Goal: Check status

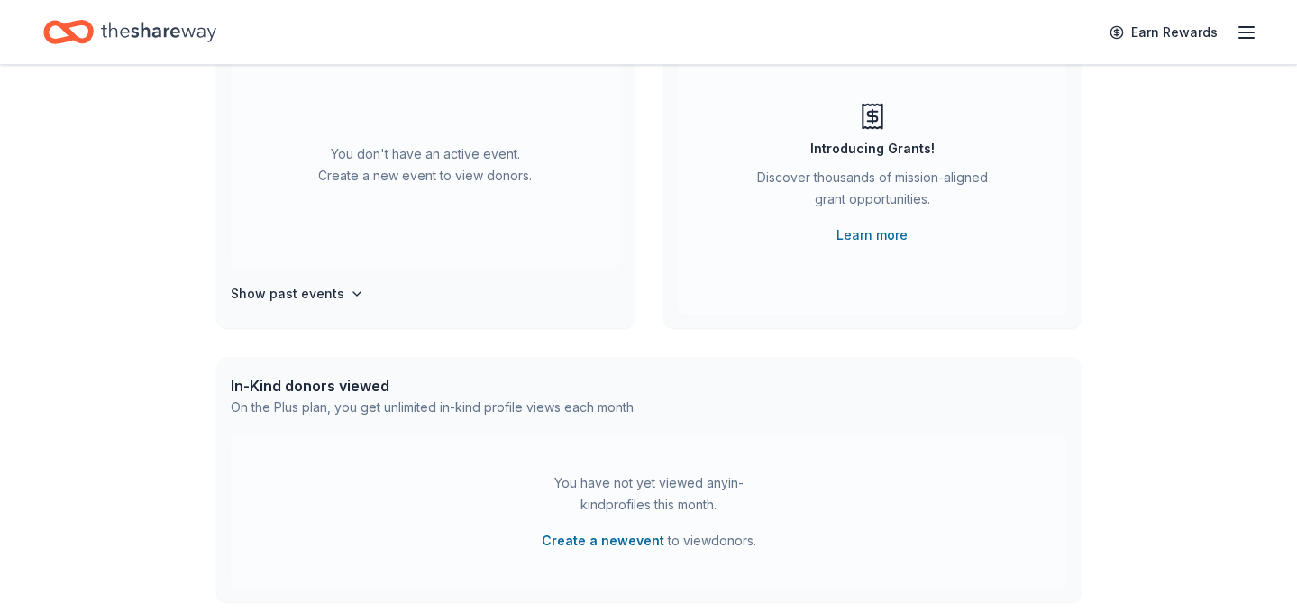
scroll to position [181, 0]
click at [309, 298] on h4 "Show past events" at bounding box center [288, 297] width 114 height 22
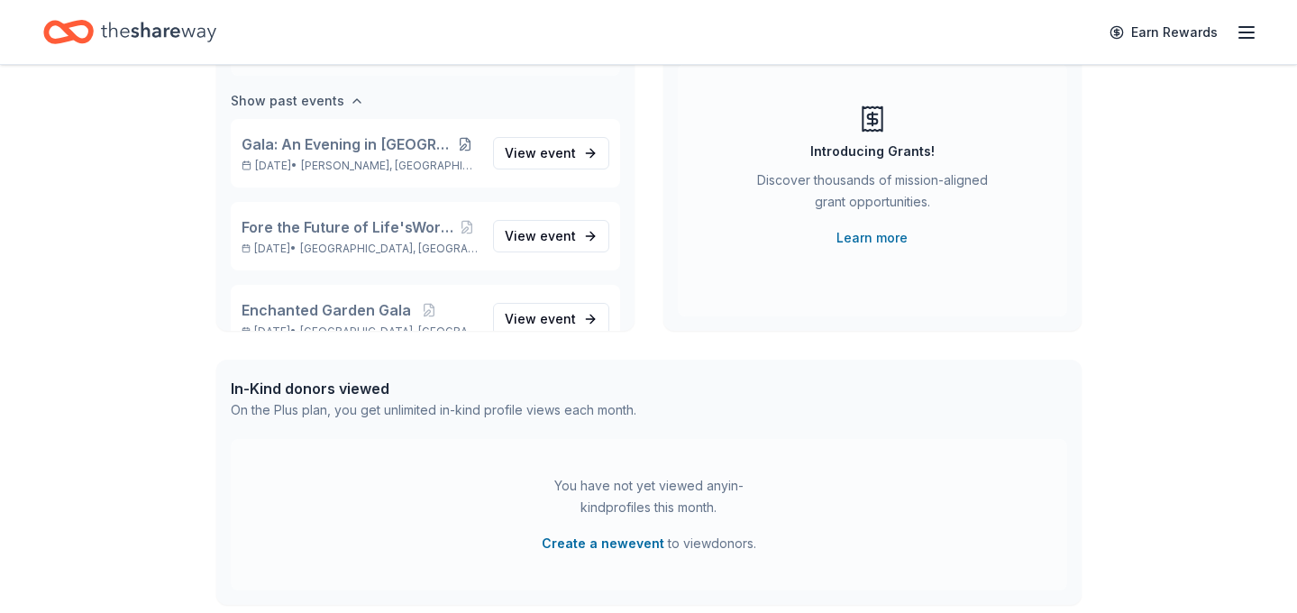
scroll to position [207, 0]
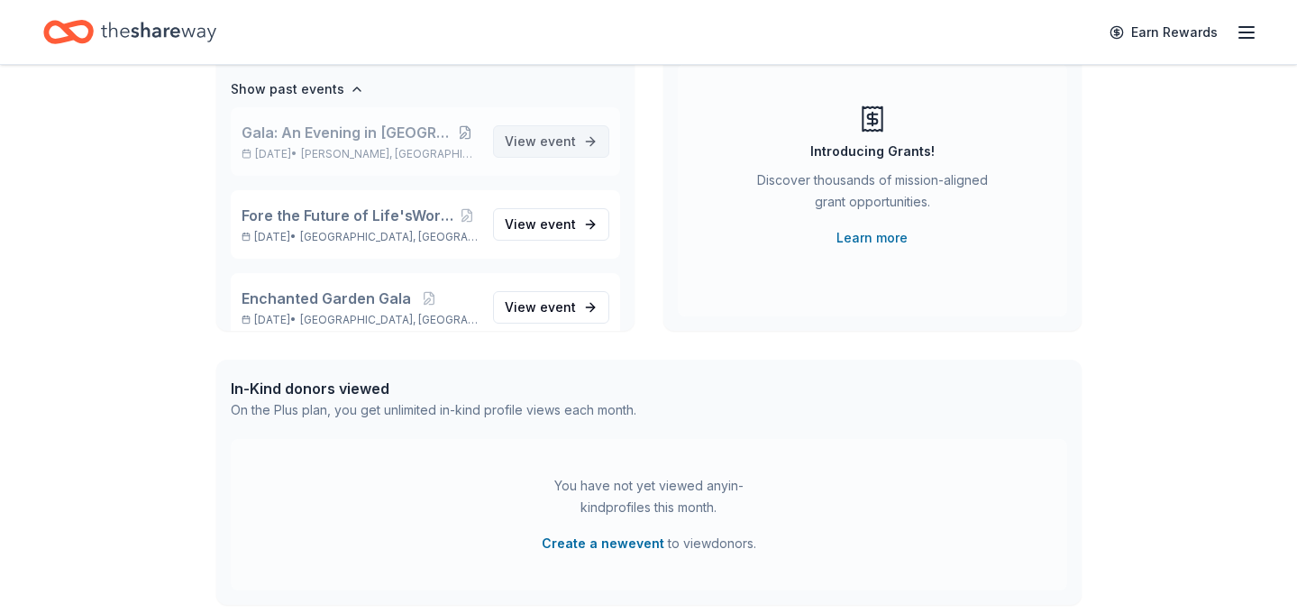
click at [543, 150] on span "View event" at bounding box center [540, 142] width 71 height 22
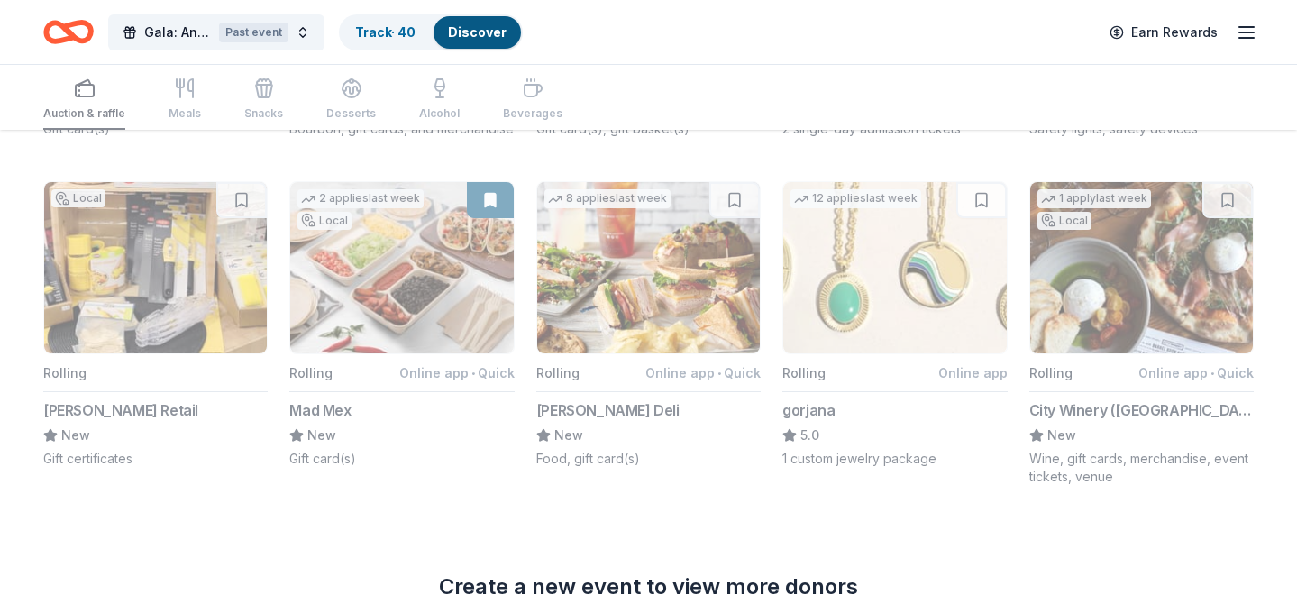
scroll to position [1101, 0]
click at [373, 28] on link "Track · 40" at bounding box center [385, 31] width 60 height 15
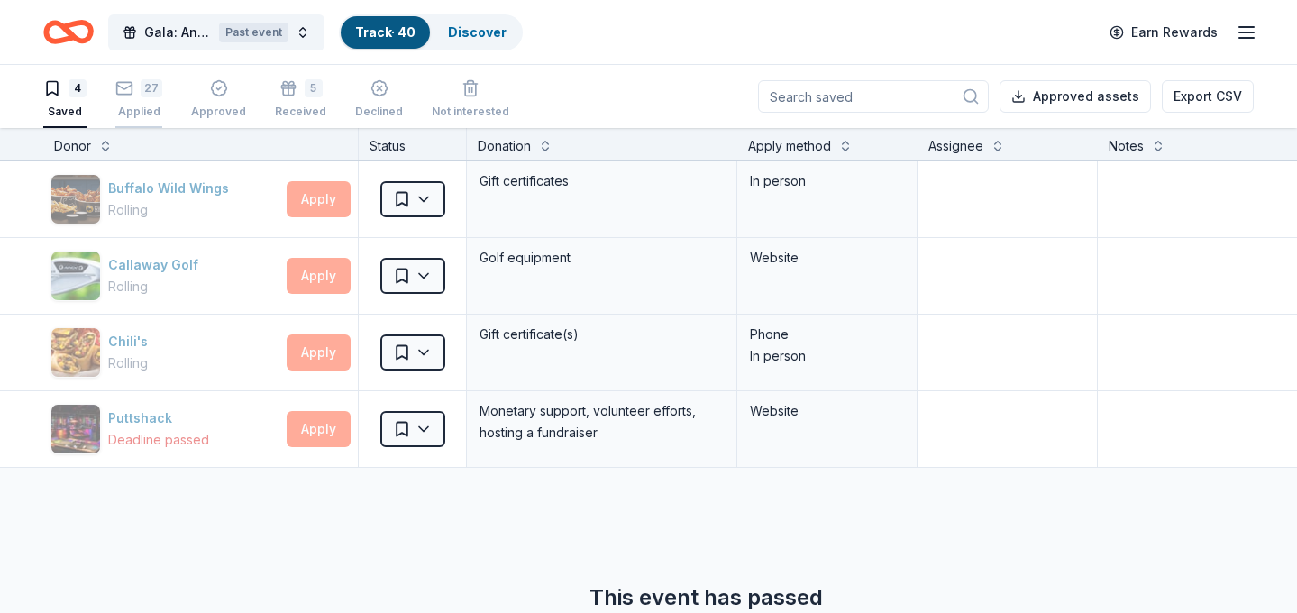
click at [142, 100] on div "27 Applied" at bounding box center [138, 99] width 47 height 40
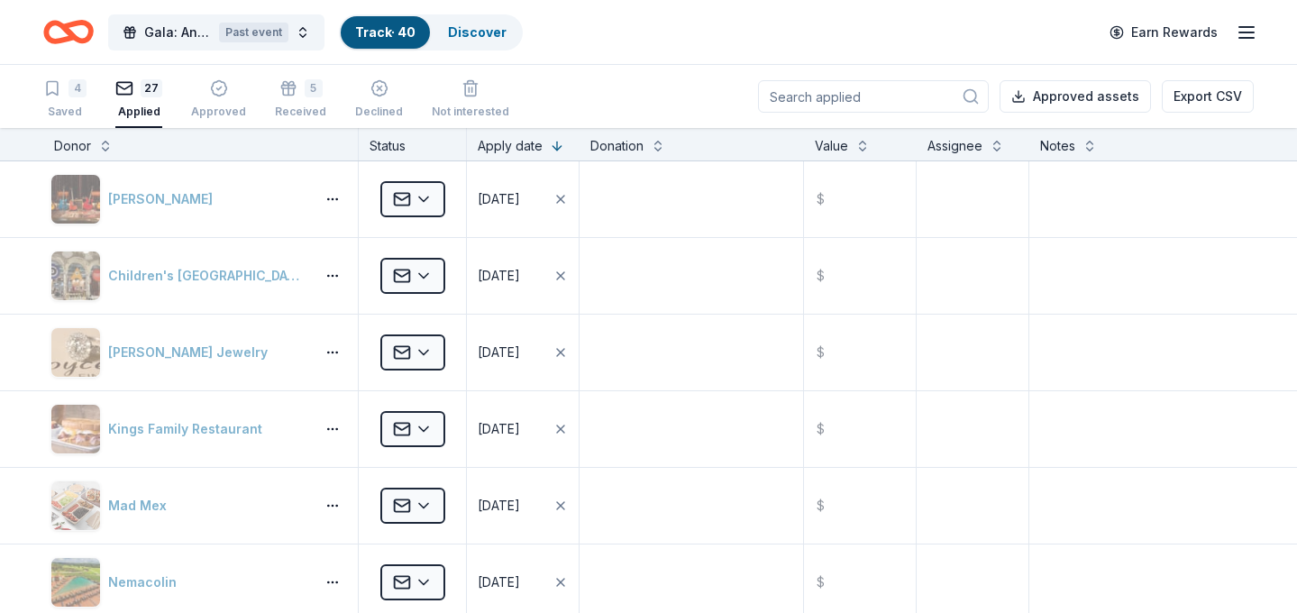
click at [1254, 19] on div "Earn Rewards" at bounding box center [1178, 32] width 159 height 42
click at [1252, 39] on icon "button" at bounding box center [1247, 33] width 22 height 22
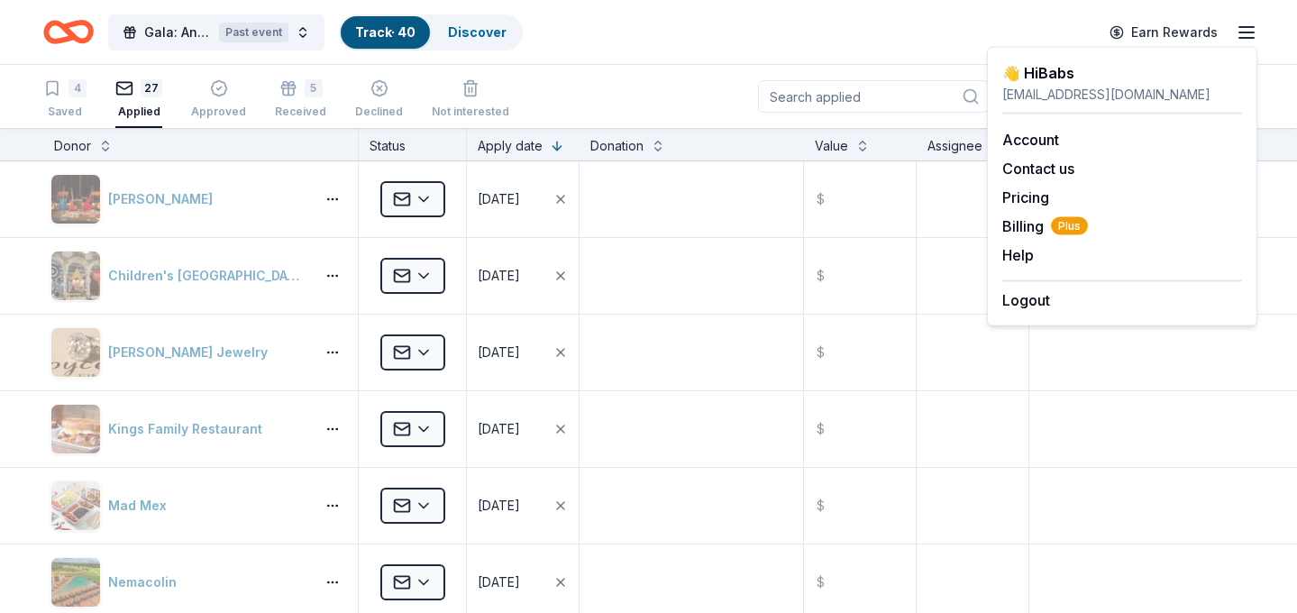
click at [78, 27] on icon "Home" at bounding box center [68, 32] width 50 height 42
